Goal: Task Accomplishment & Management: Use online tool/utility

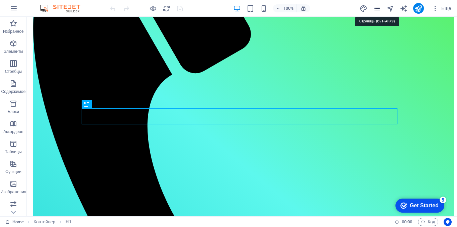
click at [379, 7] on icon "pages" at bounding box center [377, 9] width 8 height 8
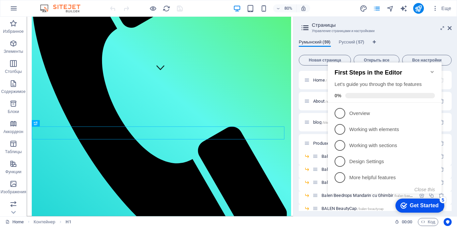
click at [432, 69] on icon "Minimize checklist" at bounding box center [432, 71] width 5 height 5
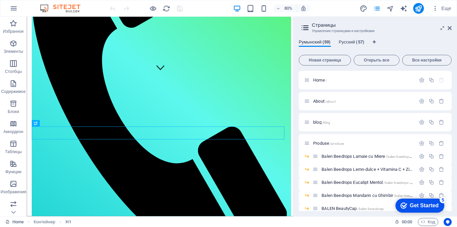
click at [352, 40] on span "Русский (57)" at bounding box center [351, 42] width 25 height 9
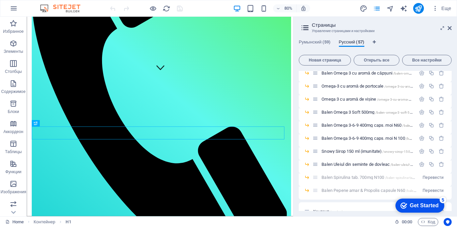
scroll to position [624, 0]
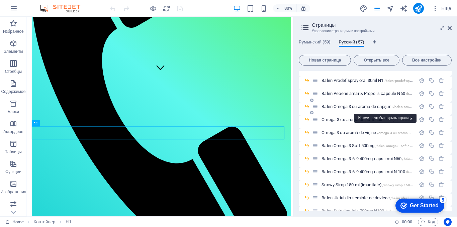
click at [370, 107] on span "Balen Omega 3 cu aromă de căpșuni /balen-omega-3-cu-aroma-de-capsuni" at bounding box center [386, 106] width 129 height 5
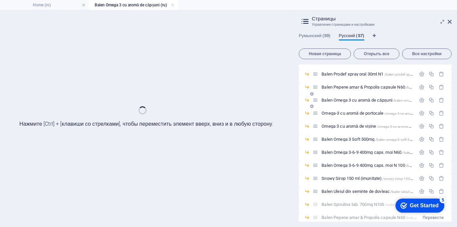
scroll to position [0, 0]
click at [450, 22] on icon at bounding box center [450, 21] width 4 height 5
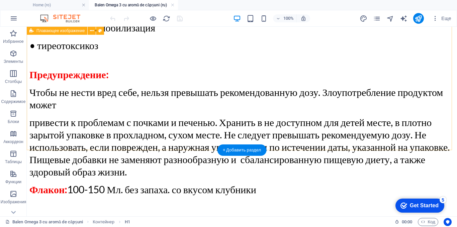
scroll to position [1172, 0]
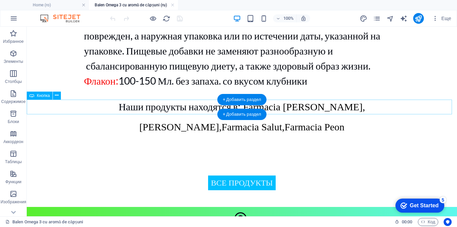
click at [60, 176] on div "Все продукты" at bounding box center [242, 183] width 430 height 15
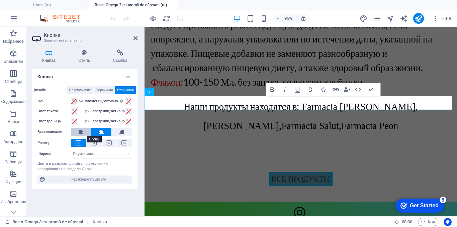
click at [79, 131] on icon at bounding box center [81, 132] width 5 height 8
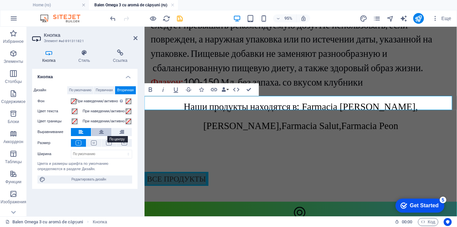
click at [97, 133] on button at bounding box center [101, 132] width 20 height 8
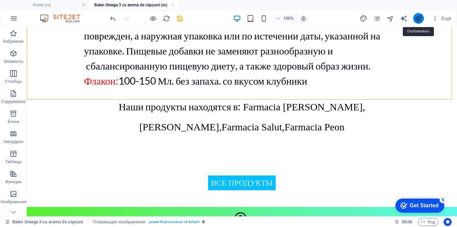
click at [421, 18] on icon "publish" at bounding box center [419, 19] width 8 height 8
